Goal: Use online tool/utility: Utilize a website feature to perform a specific function

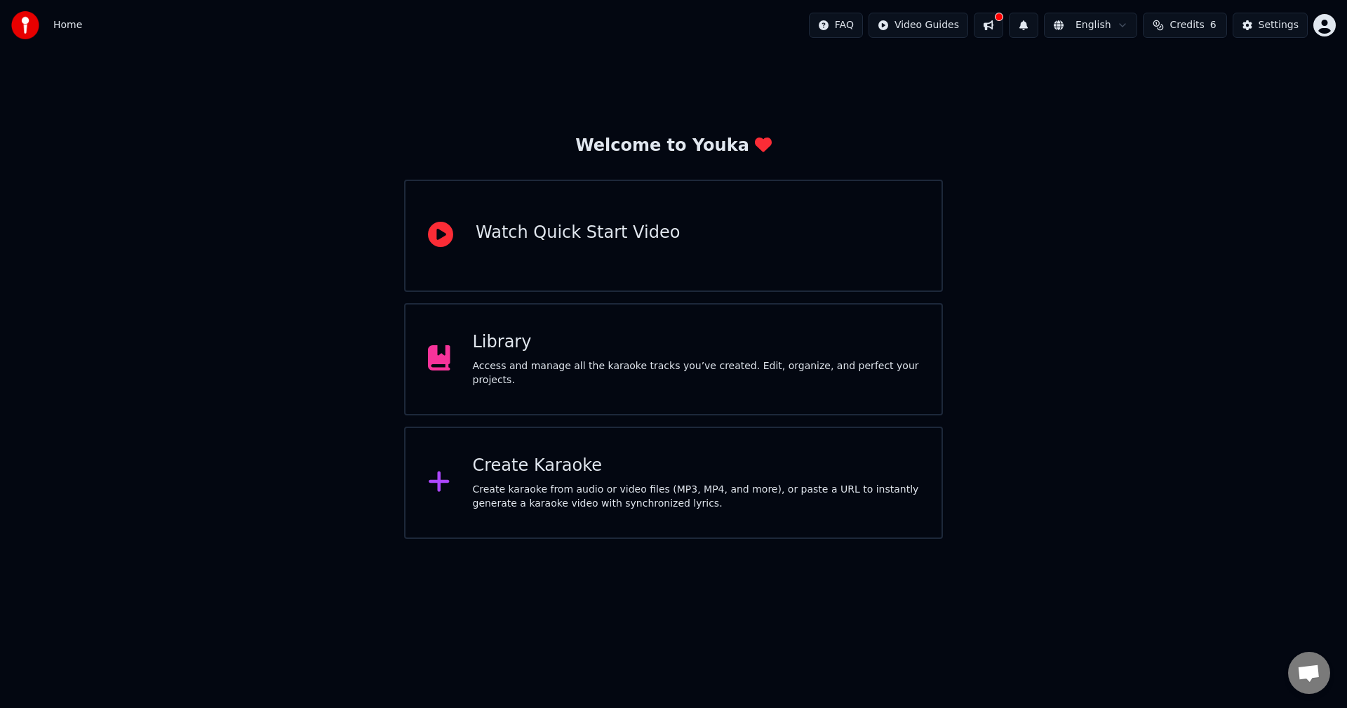
click at [523, 393] on div "Create karaoke from audio or video files (MP3, MP4, and more), or paste a URL t…" at bounding box center [696, 497] width 447 height 28
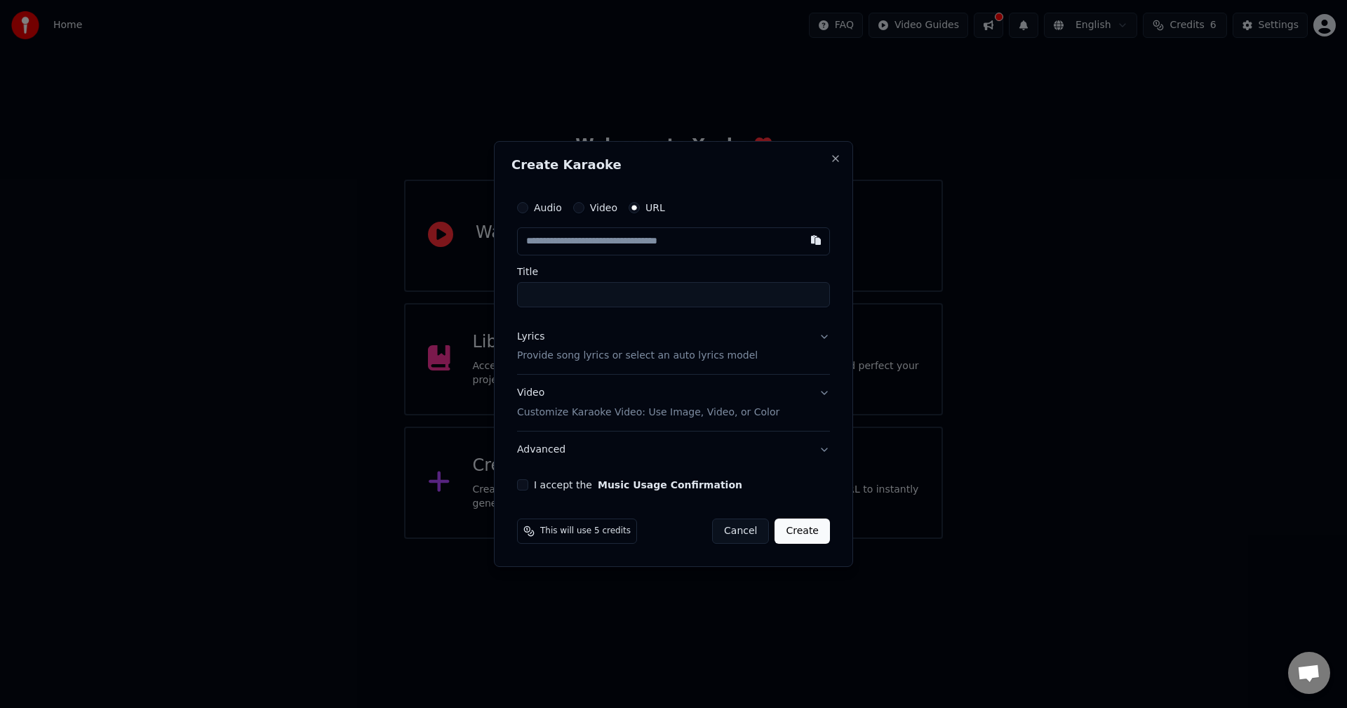
click at [537, 207] on button "Video" at bounding box center [578, 207] width 11 height 11
click at [537, 208] on button "URL" at bounding box center [633, 208] width 11 height 11
click at [537, 240] on input "text" at bounding box center [673, 241] width 313 height 28
click at [537, 243] on button "button" at bounding box center [816, 239] width 28 height 25
type input "**********"
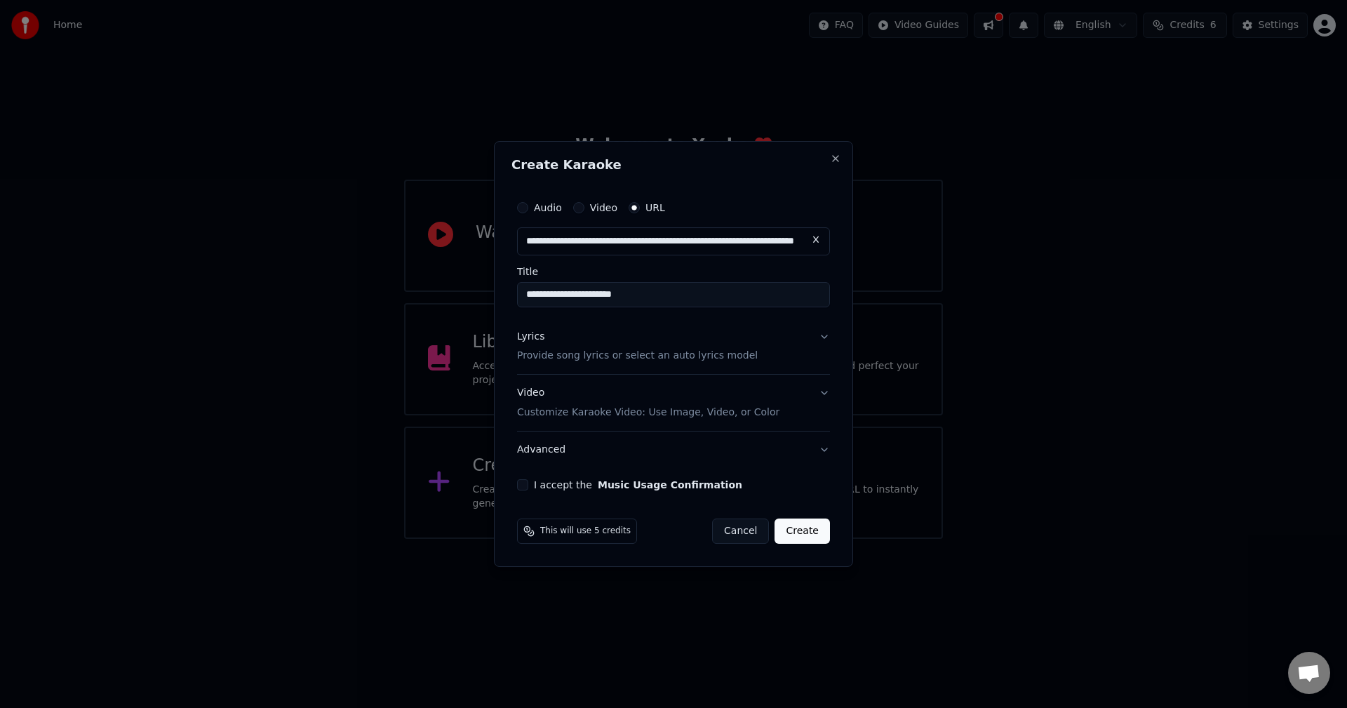
click at [537, 292] on input "**********" at bounding box center [673, 294] width 313 height 25
type input "**********"
click at [537, 356] on p "Provide song lyrics or select an auto lyrics model" at bounding box center [637, 356] width 241 height 14
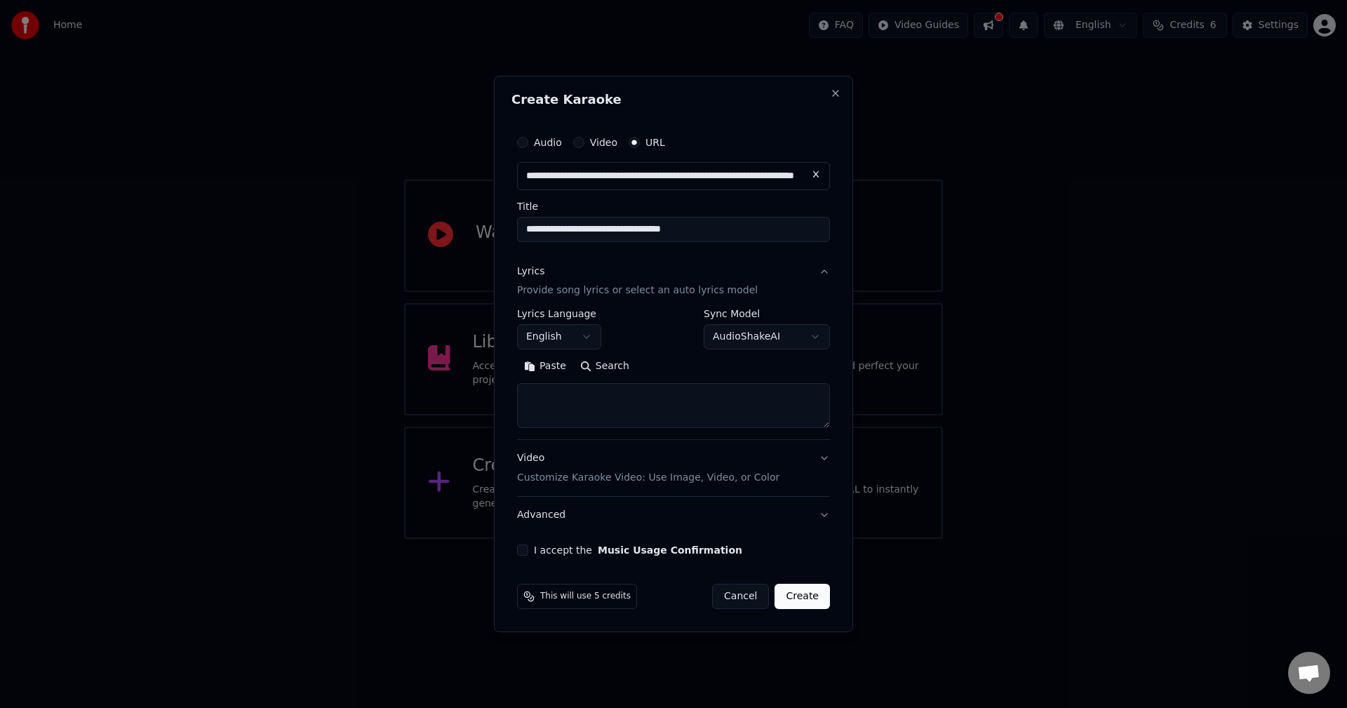
click at [537, 393] on textarea at bounding box center [673, 406] width 313 height 45
click at [537, 368] on button "Paste" at bounding box center [545, 367] width 56 height 22
click at [530, 393] on div "Video Customize Karaoke Video: Use Image, Video, or Color" at bounding box center [648, 469] width 262 height 34
type textarea "**********"
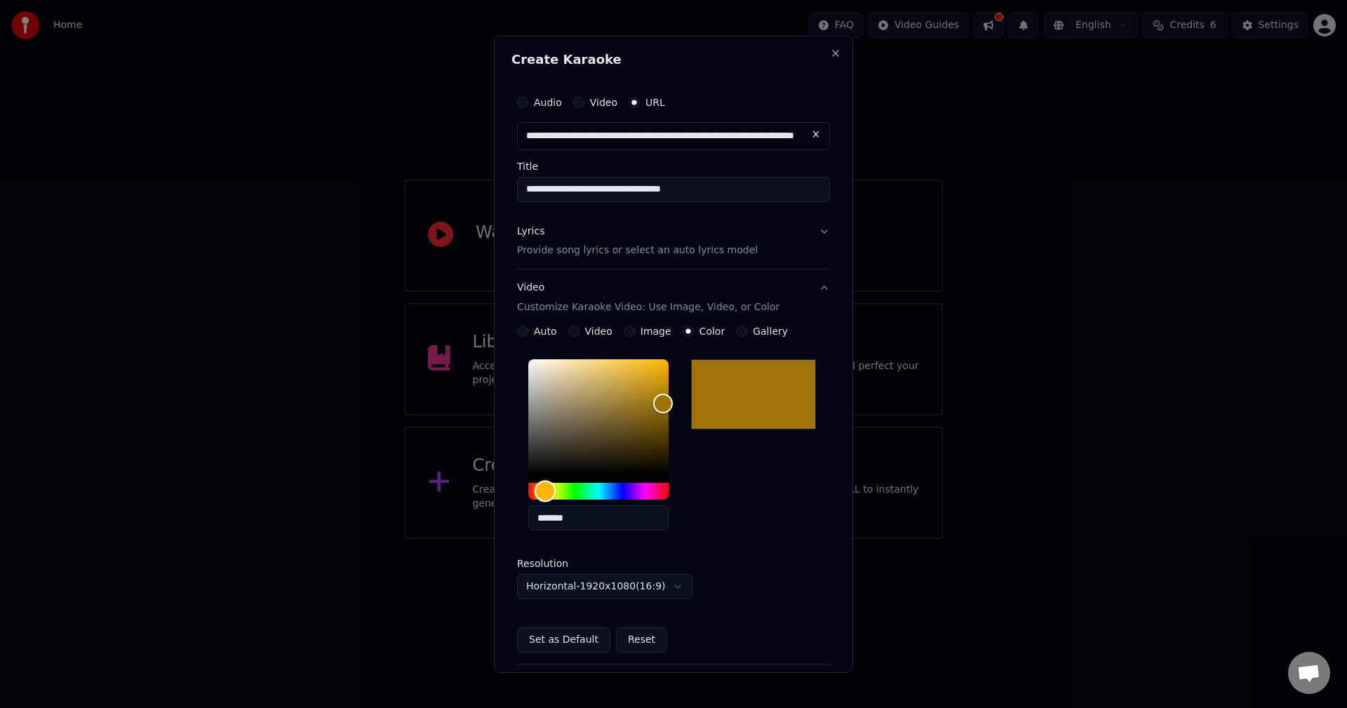
drag, startPoint x: 609, startPoint y: 488, endPoint x: 545, endPoint y: 501, distance: 65.7
click at [537, 393] on div "Hue" at bounding box center [545, 491] width 22 height 22
type input "*******"
drag, startPoint x: 657, startPoint y: 403, endPoint x: 667, endPoint y: 431, distance: 30.4
click at [537, 393] on div "Color" at bounding box center [667, 431] width 22 height 22
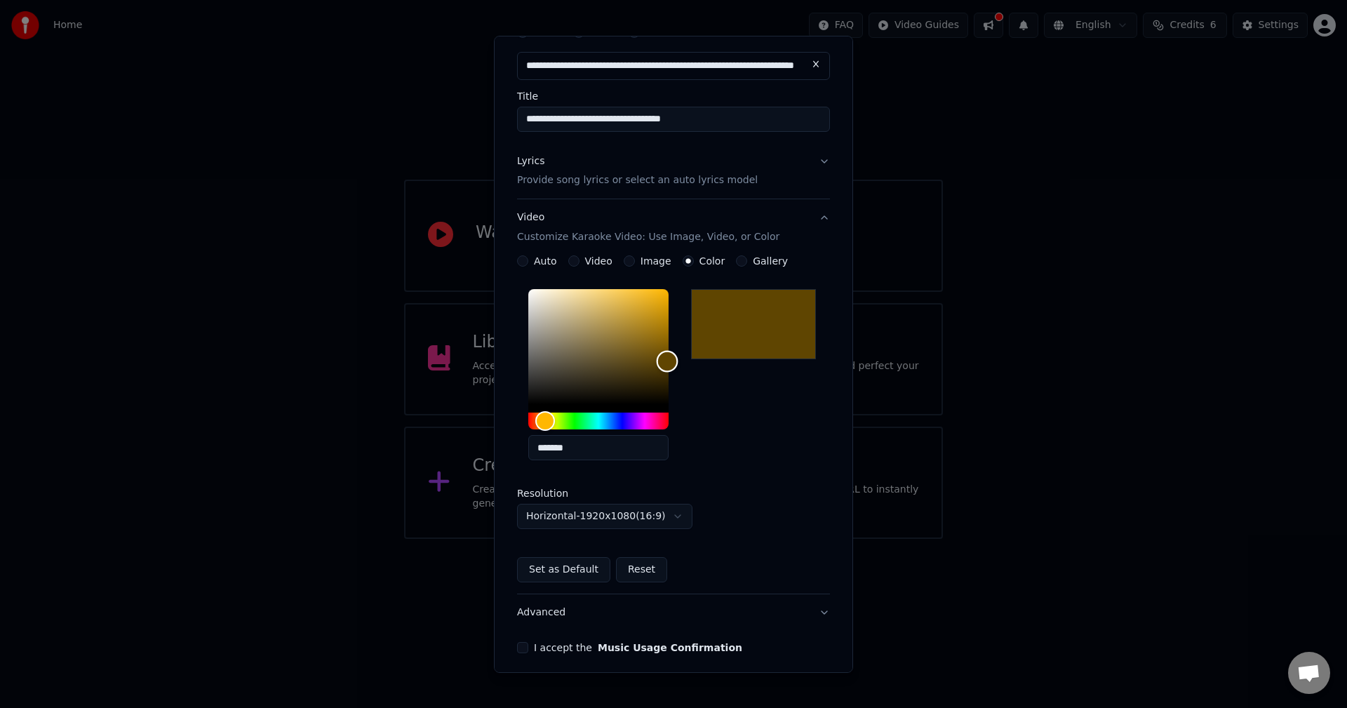
scroll to position [127, 0]
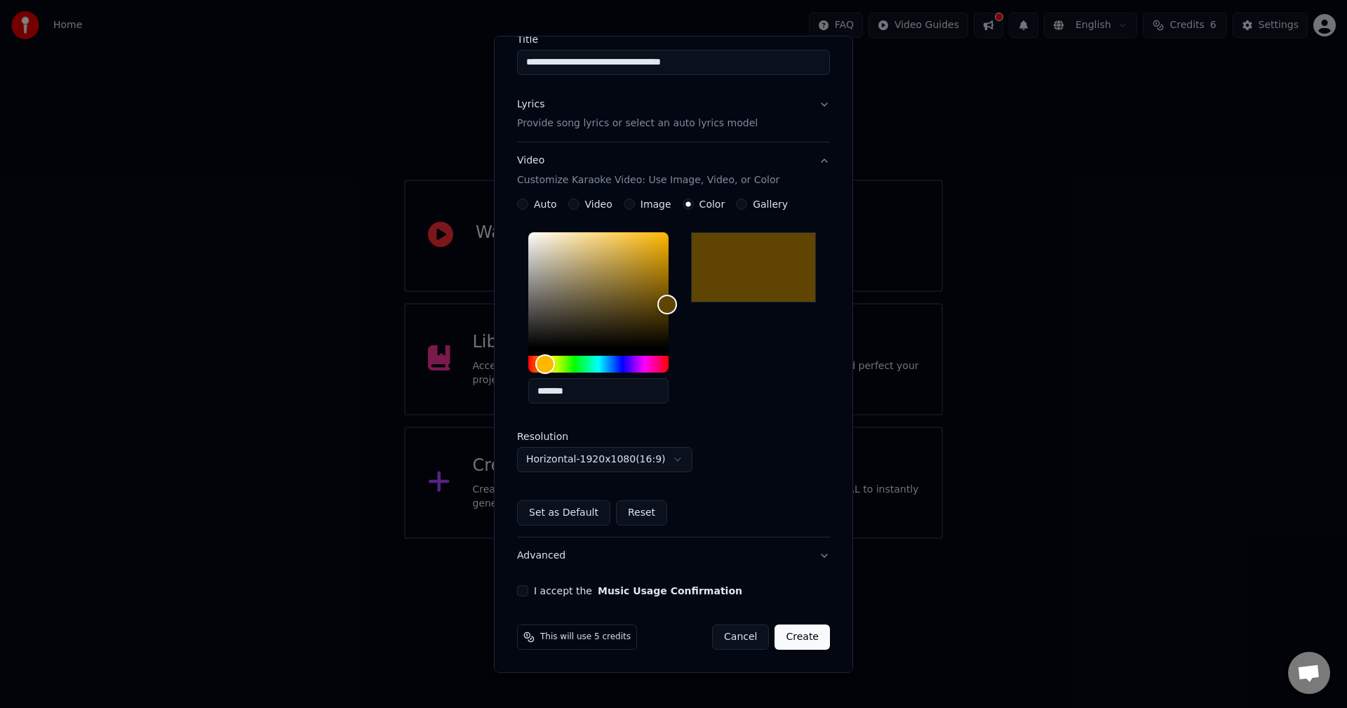
click at [525, 393] on button "I accept the Music Usage Confirmation" at bounding box center [522, 590] width 11 height 11
click at [537, 393] on button "Create" at bounding box center [801, 636] width 55 height 25
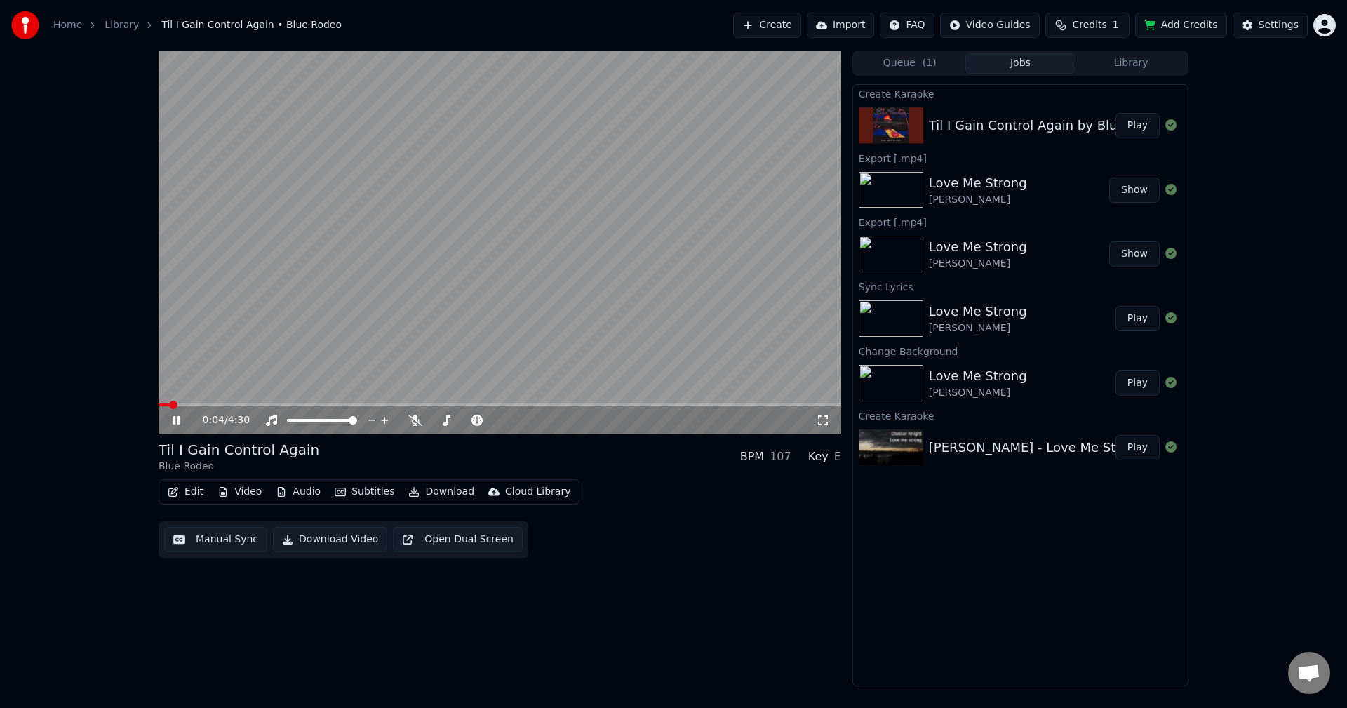
click at [173, 393] on icon at bounding box center [176, 420] width 7 height 8
click at [159, 393] on span at bounding box center [163, 404] width 8 height 8
click at [417, 393] on icon at bounding box center [415, 420] width 14 height 11
click at [175, 393] on icon at bounding box center [176, 420] width 8 height 10
click at [173, 393] on icon at bounding box center [176, 420] width 7 height 8
